Goal: Task Accomplishment & Management: Manage account settings

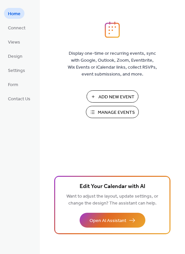
click at [113, 112] on span "Manage Events" at bounding box center [116, 112] width 37 height 7
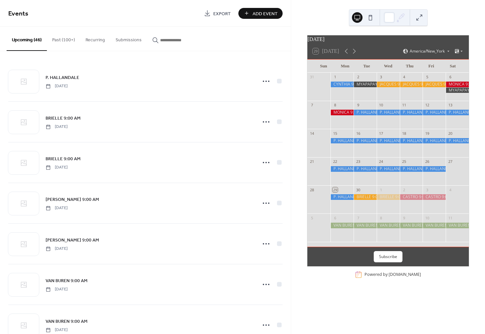
click at [368, 200] on div at bounding box center [365, 197] width 23 height 6
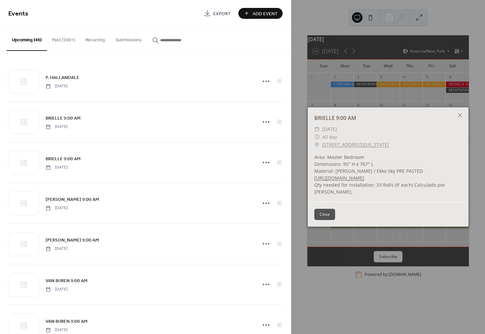
click at [358, 142] on link "[STREET_ADDRESS][US_STATE]" at bounding box center [355, 145] width 67 height 8
click at [462, 111] on icon at bounding box center [460, 115] width 8 height 8
